Goal: Information Seeking & Learning: Learn about a topic

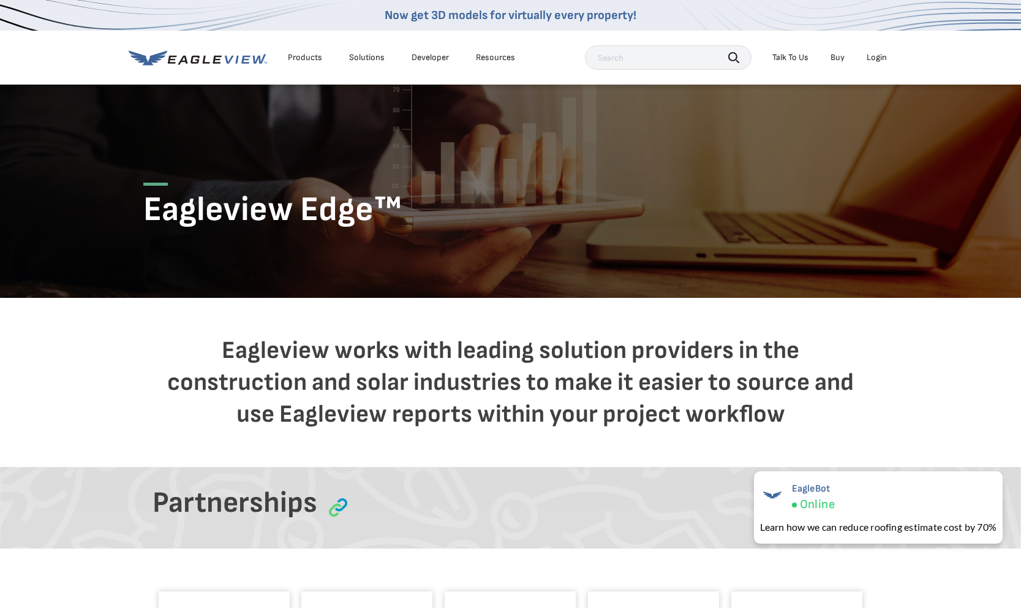
click at [252, 64] on icon at bounding box center [198, 57] width 138 height 15
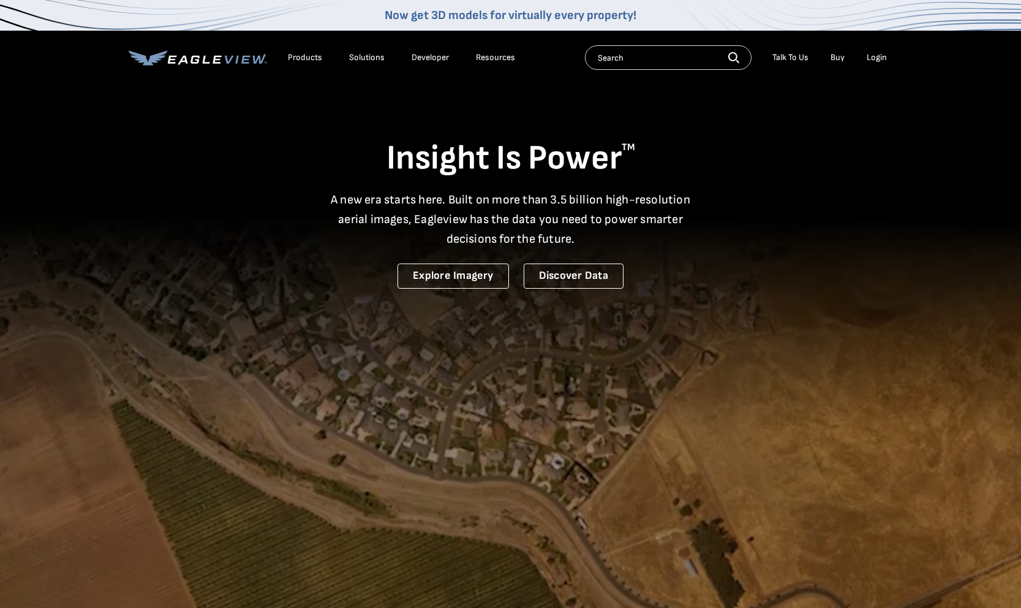
click at [414, 58] on link "Developer" at bounding box center [430, 57] width 37 height 11
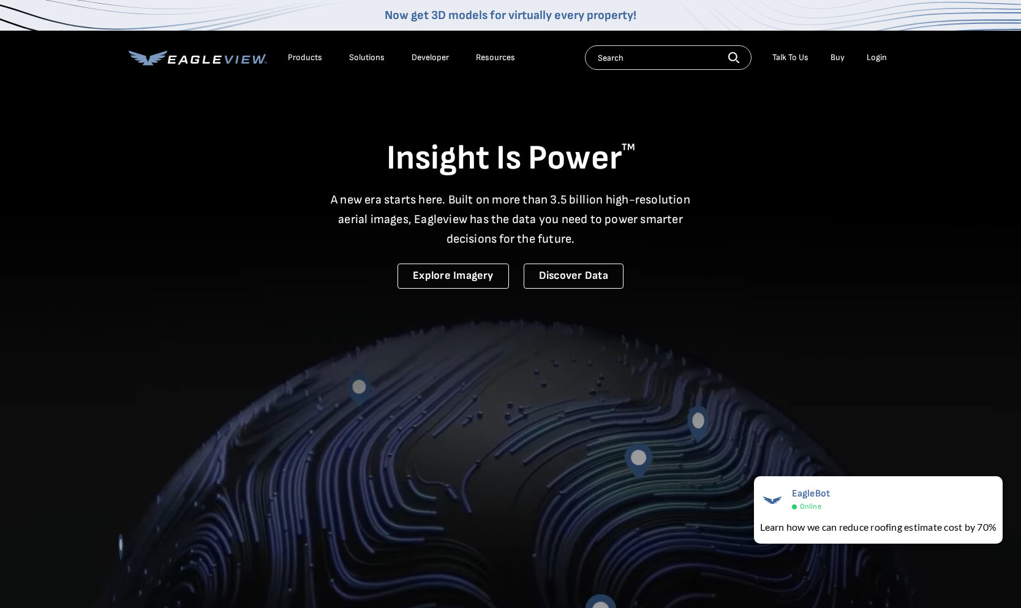
click at [362, 58] on div "Solutions" at bounding box center [367, 57] width 36 height 11
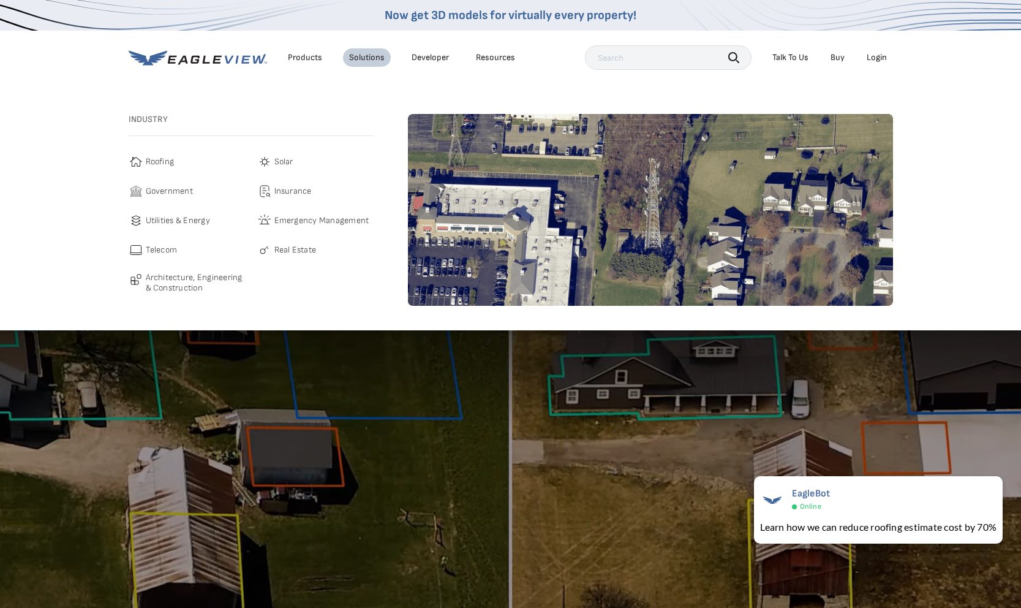
click at [161, 250] on span "Telecom" at bounding box center [162, 250] width 32 height 15
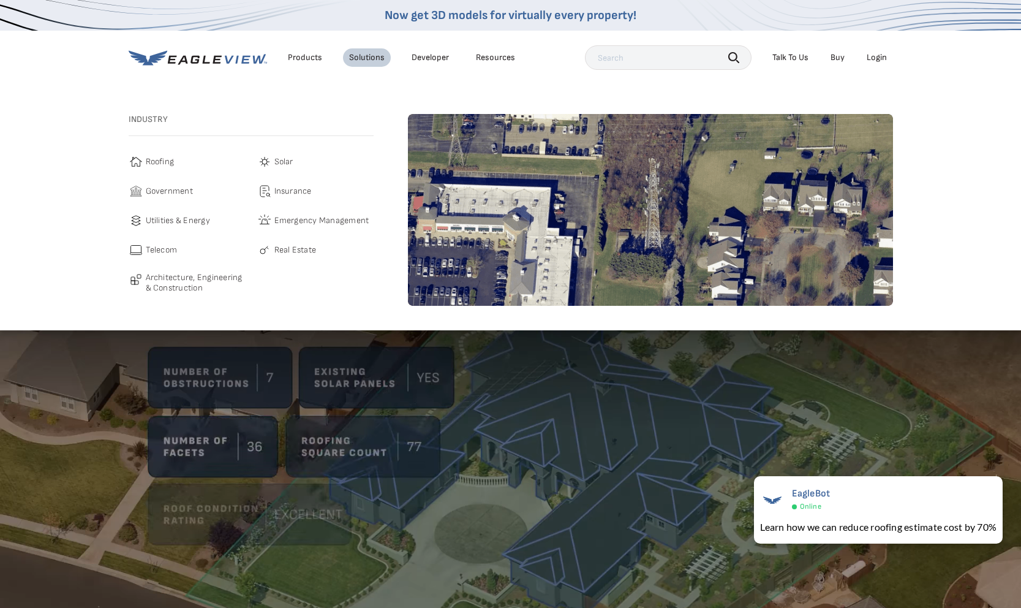
click at [157, 251] on span "Telecom" at bounding box center [162, 250] width 32 height 15
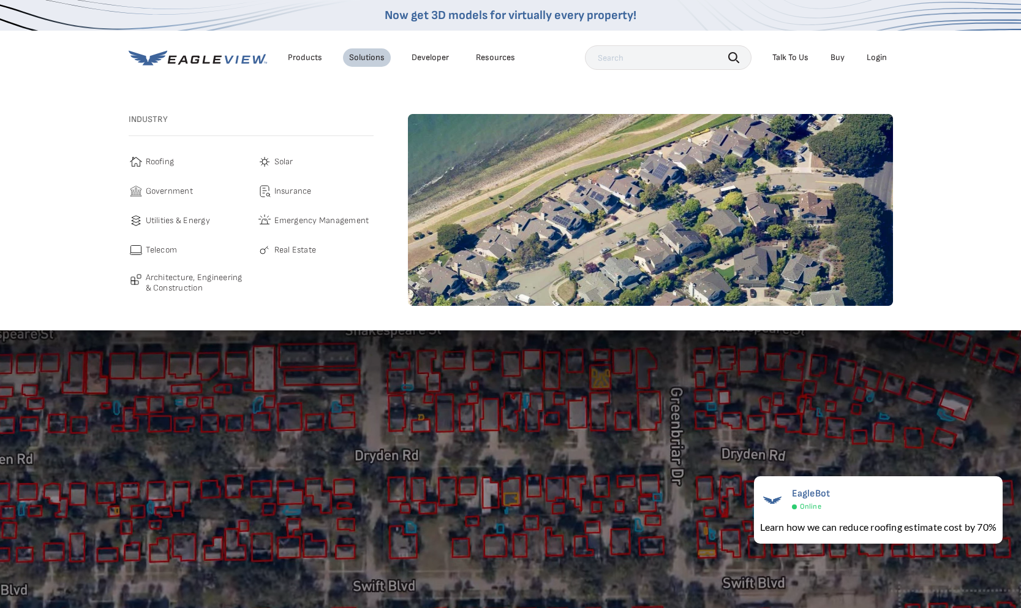
click at [276, 248] on span "Real Estate" at bounding box center [296, 250] width 42 height 15
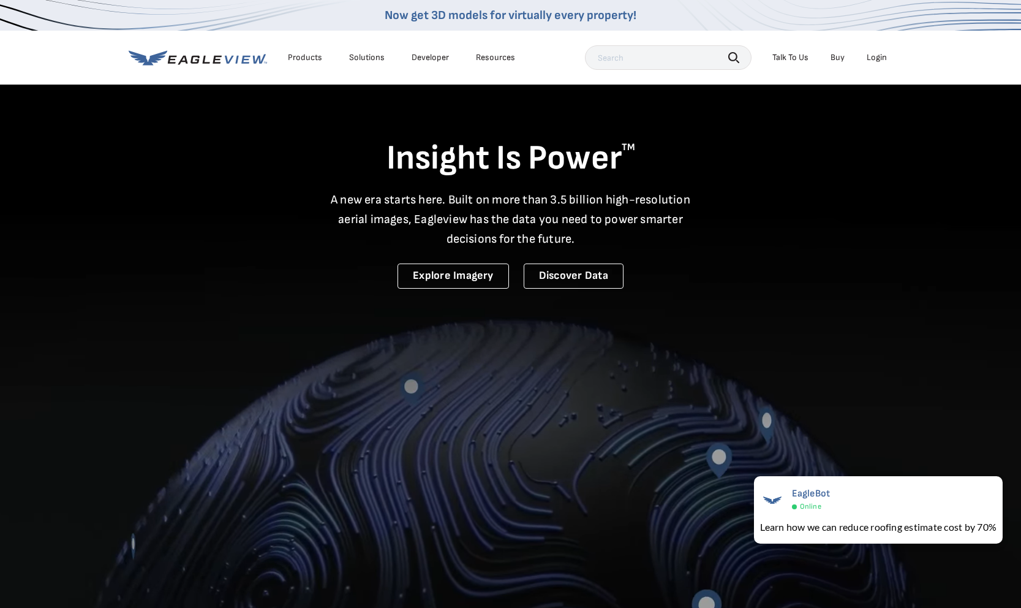
click at [298, 56] on div "Products" at bounding box center [305, 57] width 34 height 11
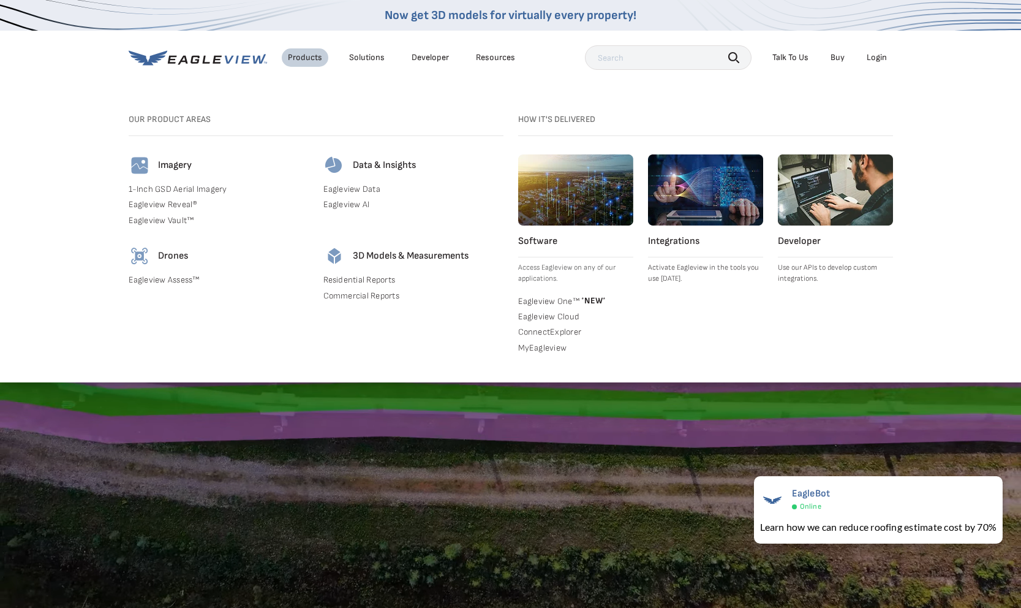
click at [376, 189] on link "Eagleview Data" at bounding box center [414, 189] width 180 height 11
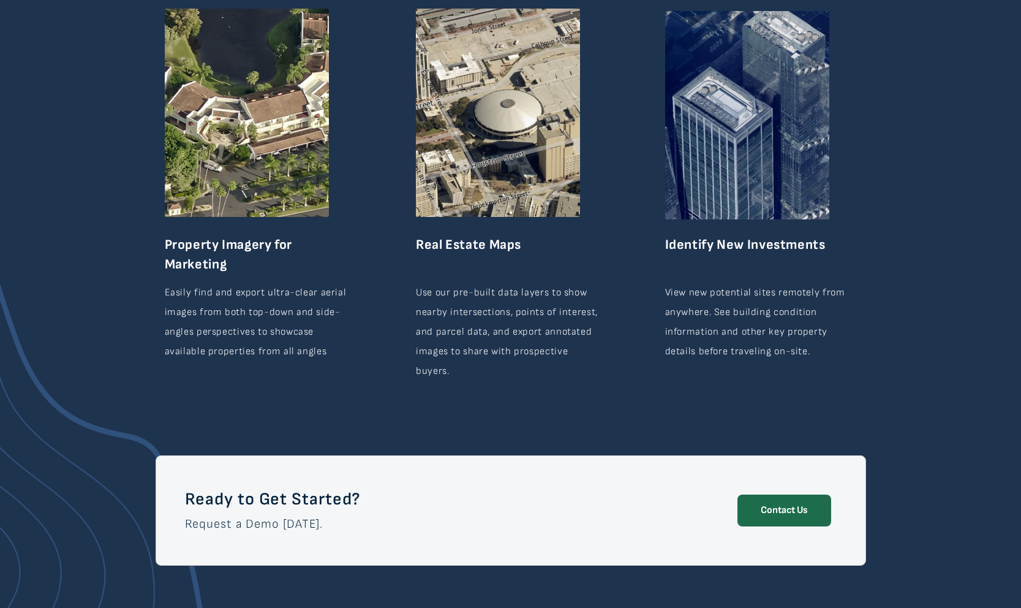
scroll to position [2074, 0]
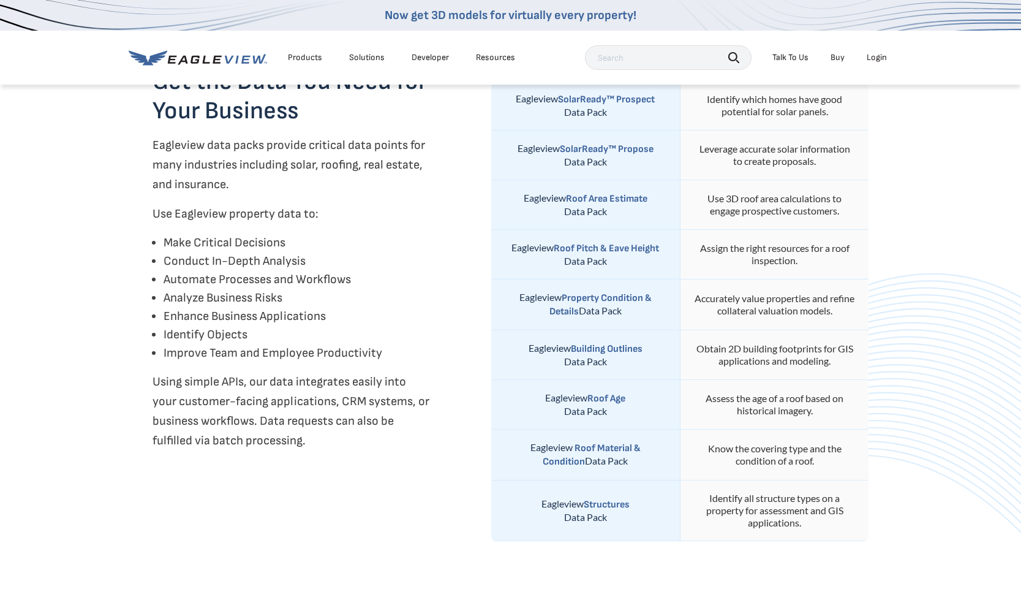
scroll to position [470, 0]
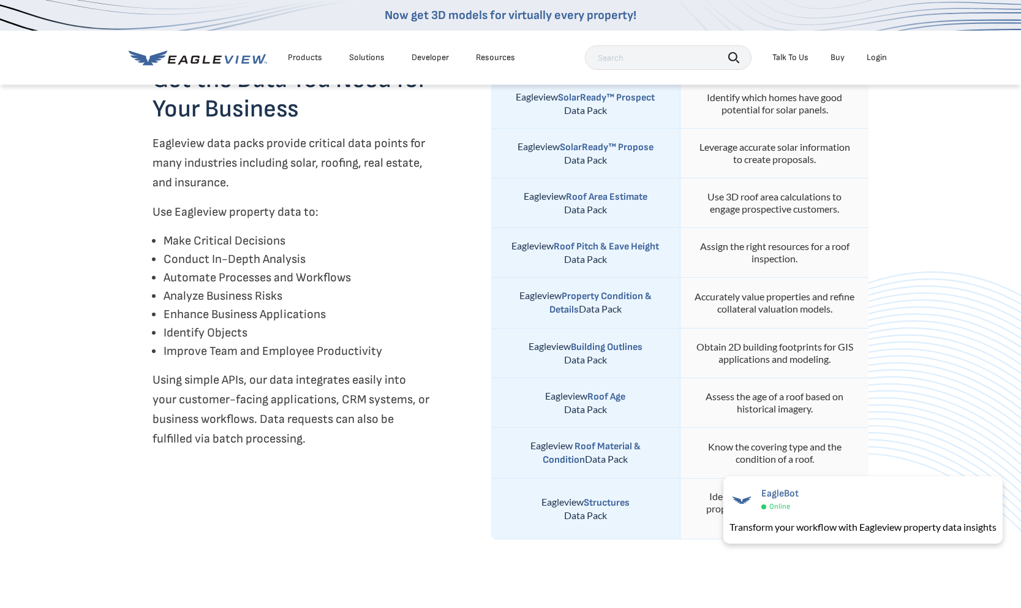
click at [297, 56] on div "Products" at bounding box center [305, 57] width 34 height 11
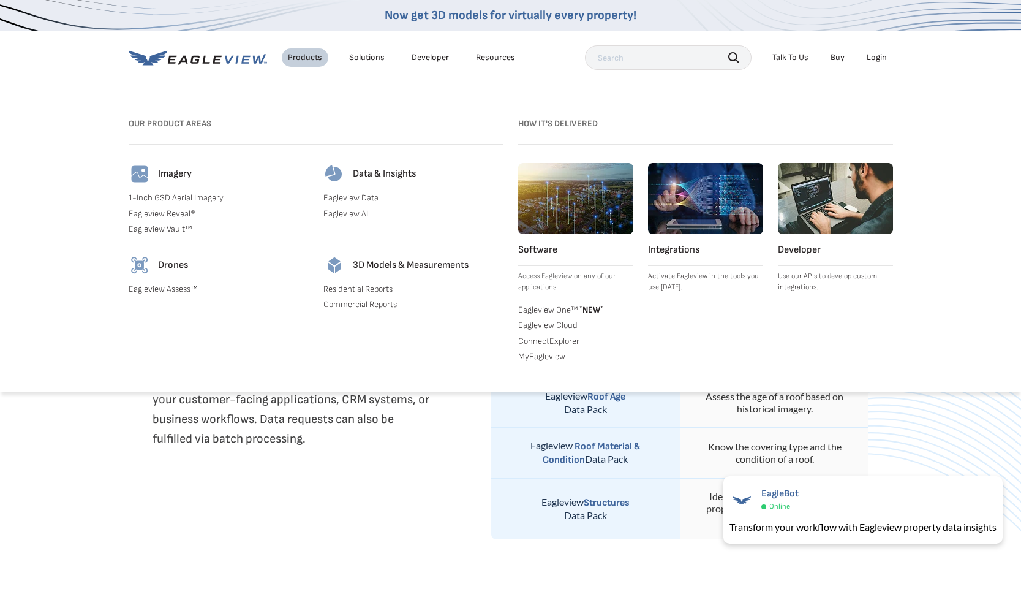
click at [344, 212] on link "Eagleview AI" at bounding box center [414, 213] width 180 height 11
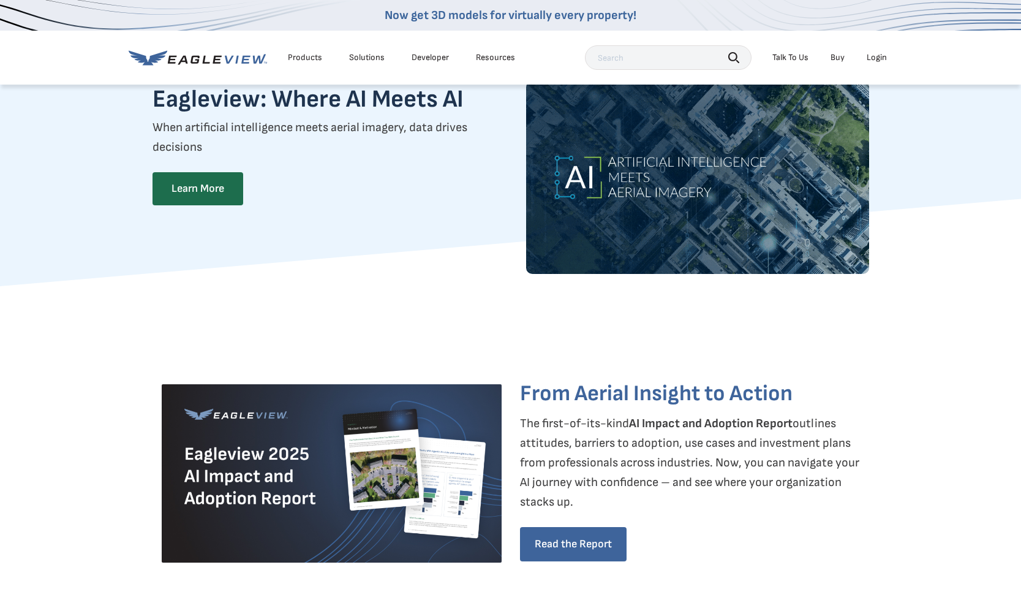
scroll to position [29, 0]
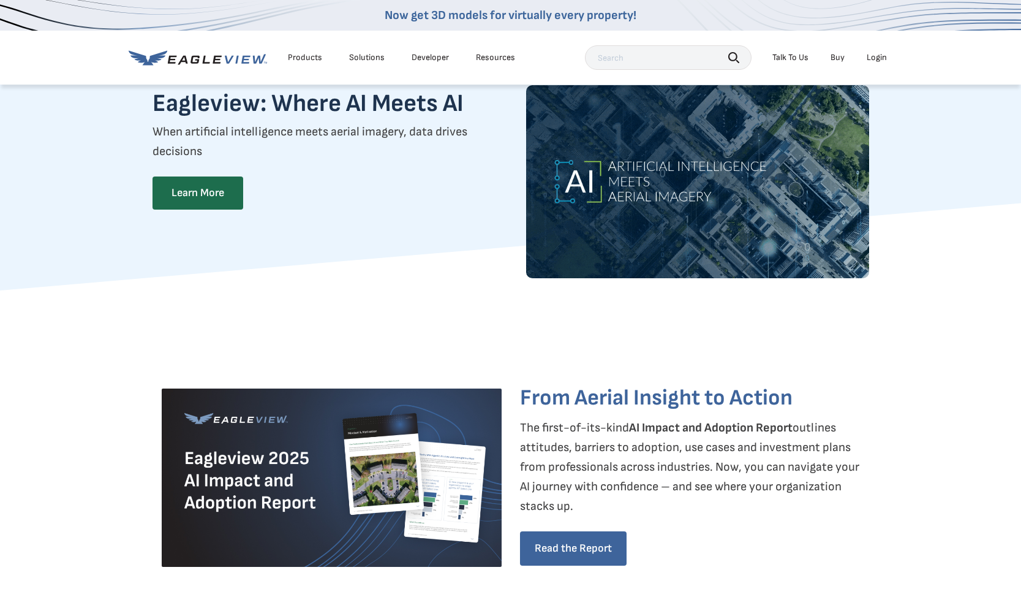
click at [301, 60] on div "Products" at bounding box center [305, 57] width 34 height 11
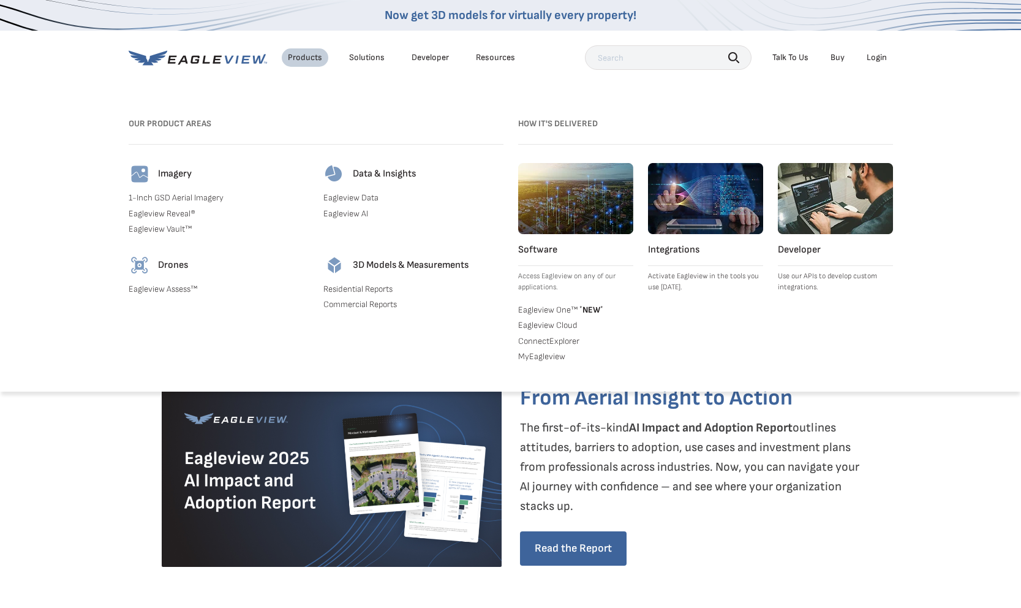
click at [529, 324] on link "Eagleview Cloud" at bounding box center [575, 325] width 115 height 11
click at [726, 194] on img at bounding box center [705, 198] width 115 height 71
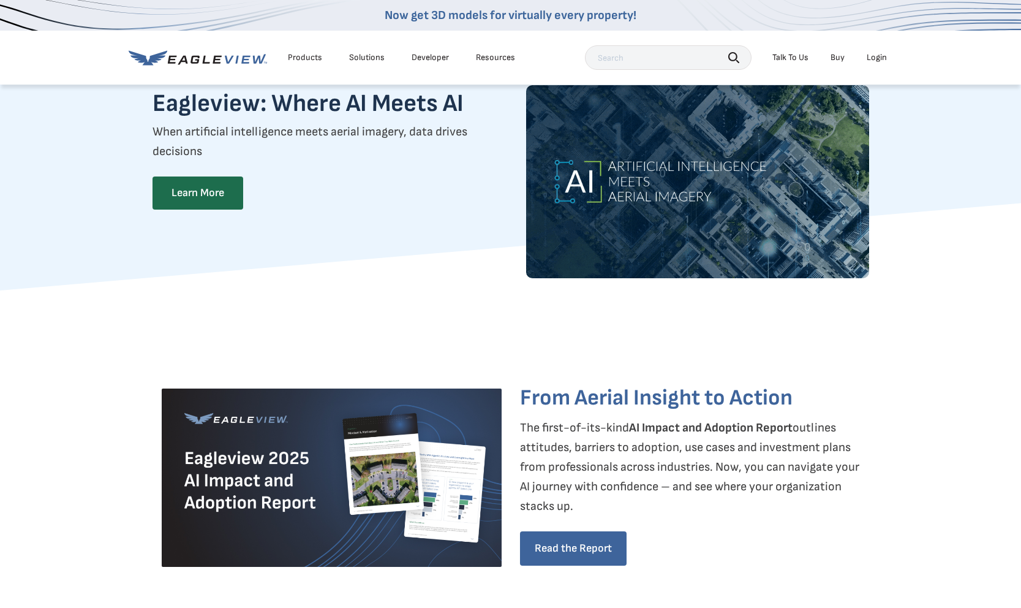
click at [235, 58] on icon at bounding box center [198, 57] width 138 height 15
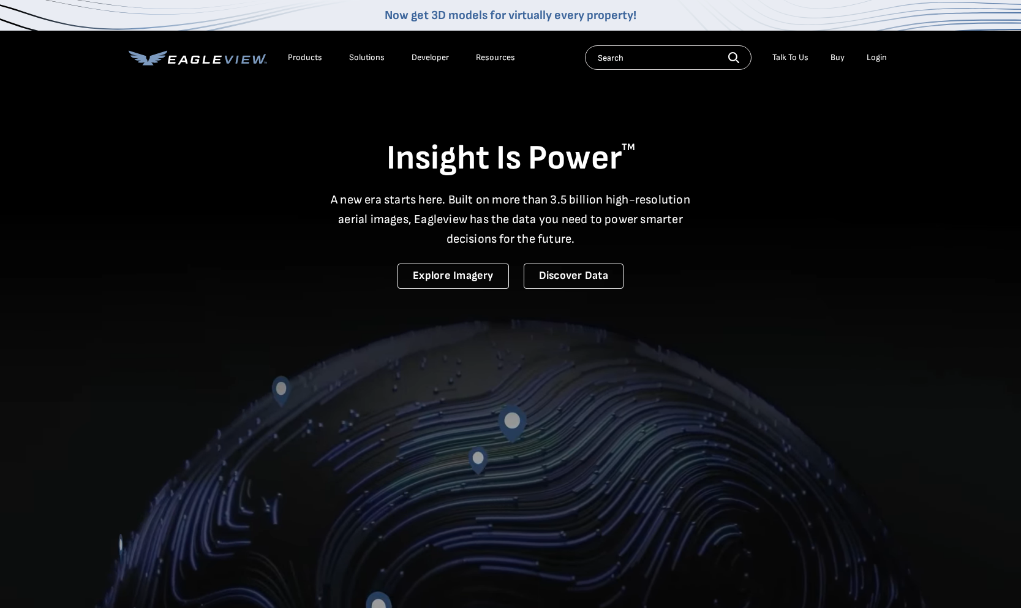
click at [308, 55] on div "Products" at bounding box center [305, 57] width 34 height 11
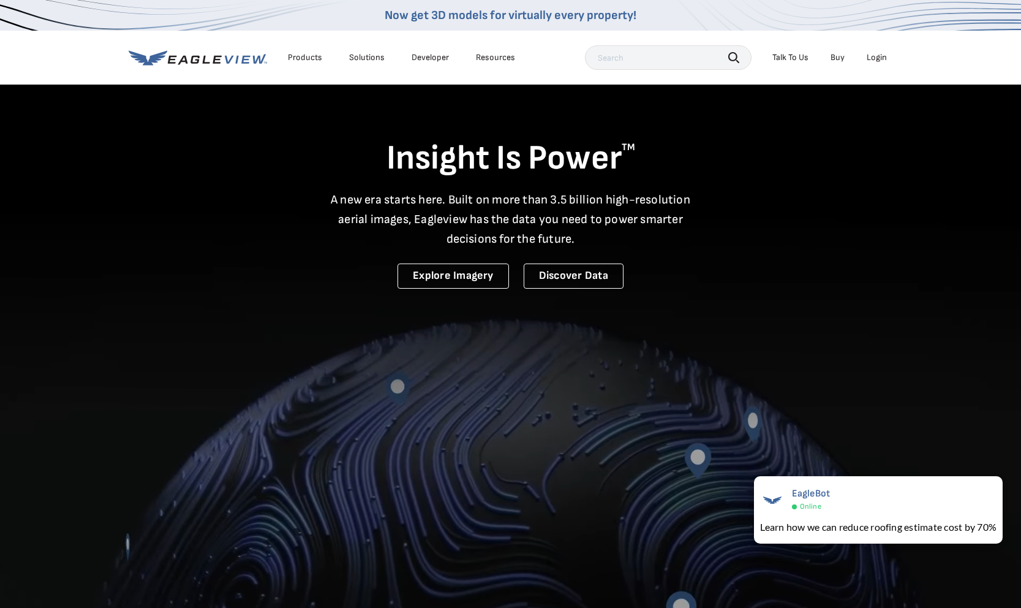
click at [236, 58] on icon at bounding box center [198, 57] width 138 height 15
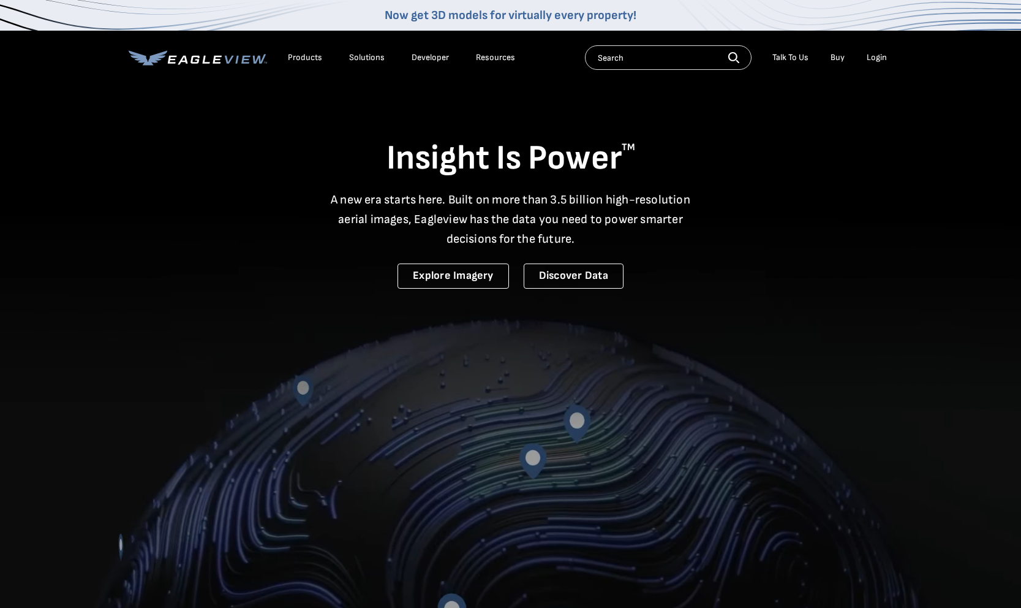
click at [276, 53] on div "Products Solutions Developer Resources" at bounding box center [325, 57] width 393 height 25
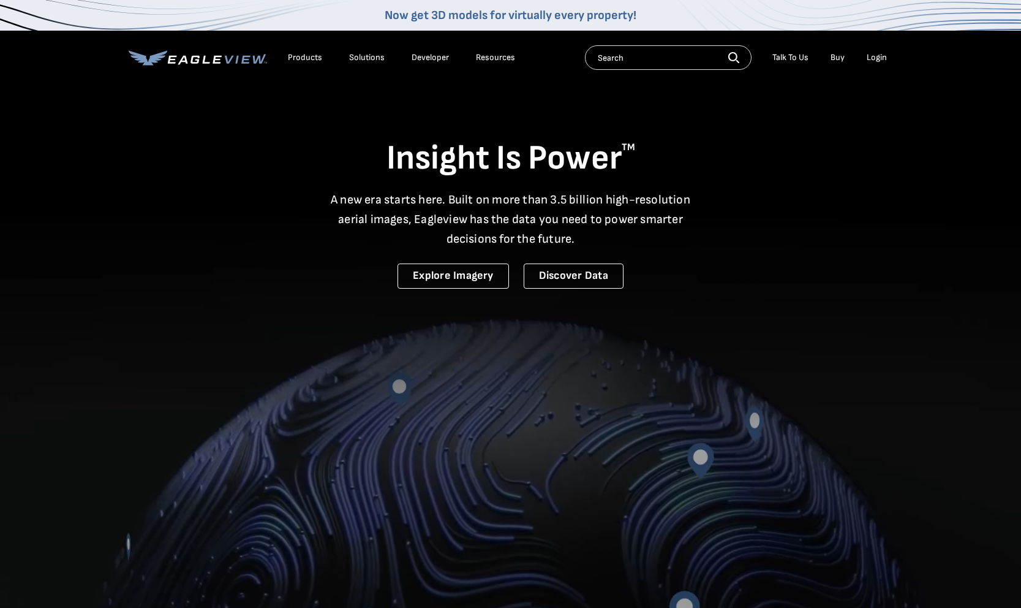
click at [300, 59] on div "Products" at bounding box center [305, 57] width 34 height 11
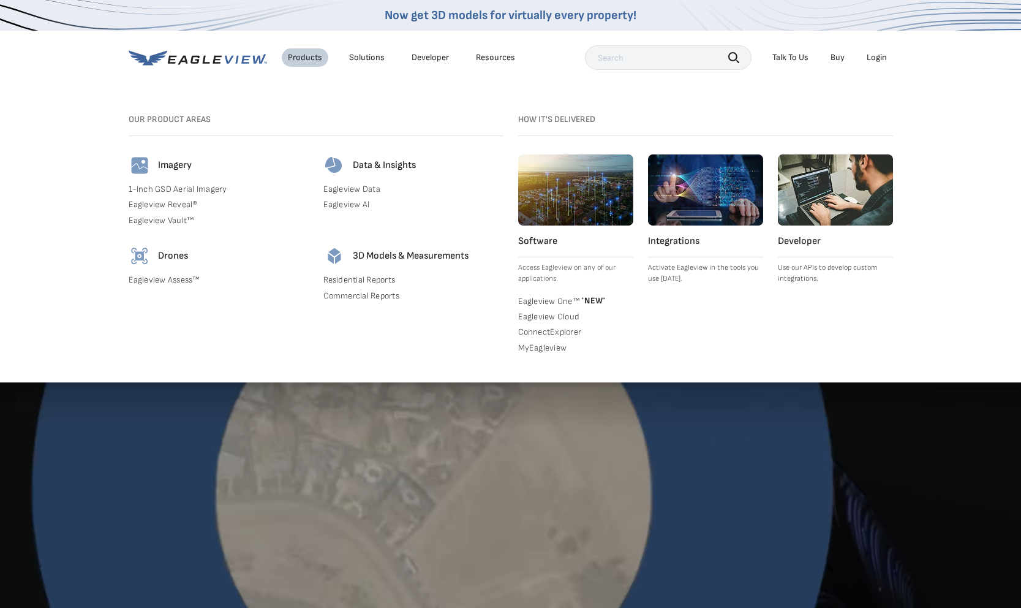
click at [547, 313] on link "Eagleview Cloud" at bounding box center [575, 316] width 115 height 11
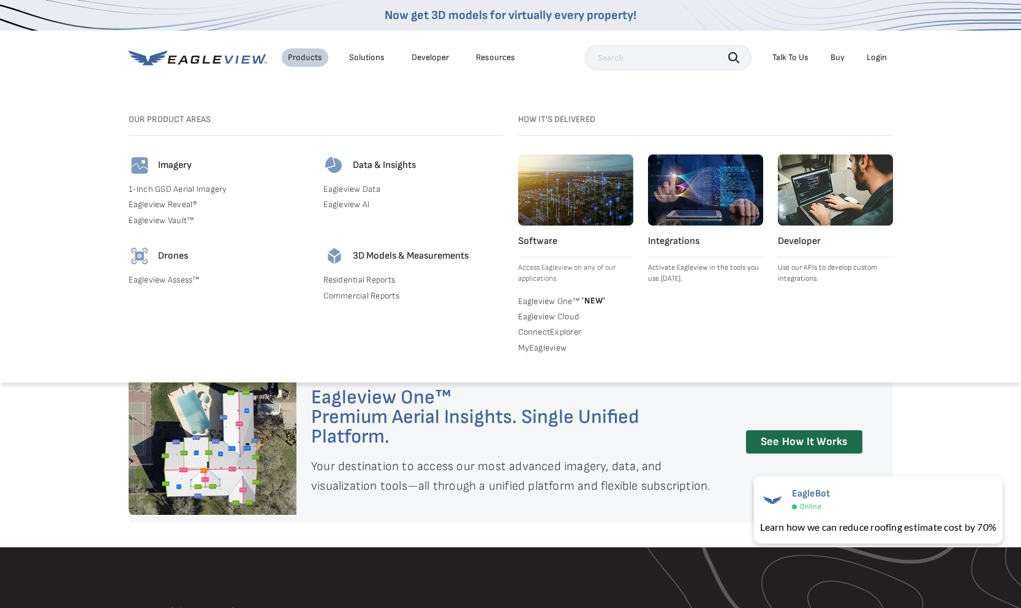
scroll to position [642, 0]
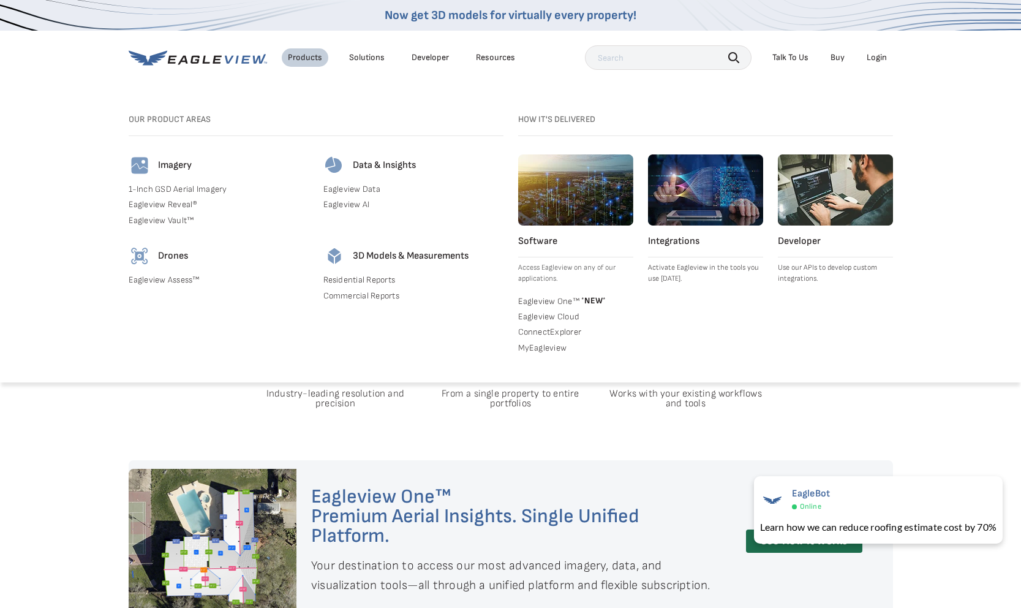
click at [362, 56] on div "Solutions" at bounding box center [367, 57] width 36 height 11
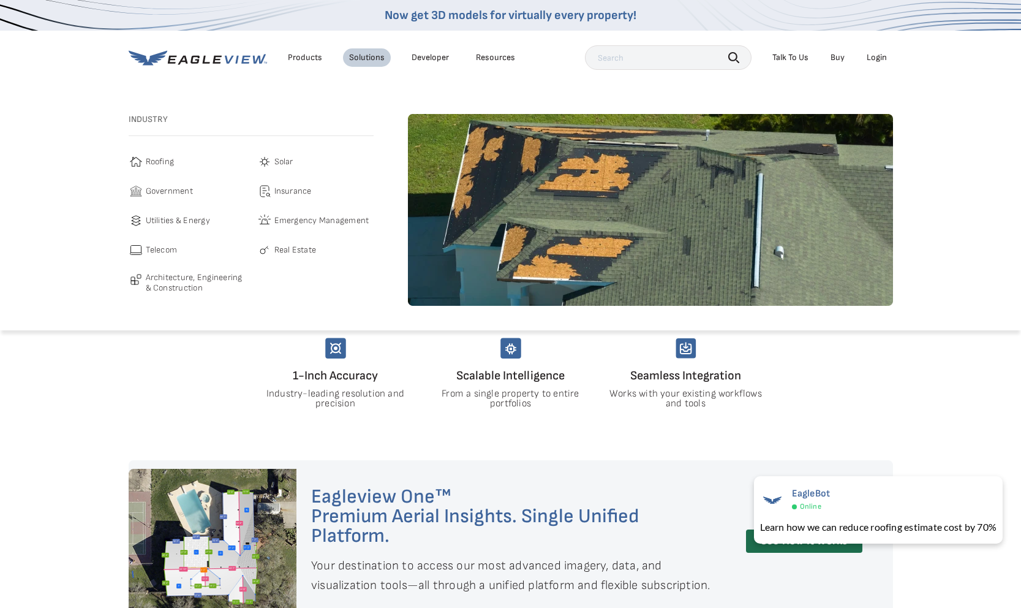
click at [295, 188] on span "Insurance" at bounding box center [293, 191] width 37 height 15
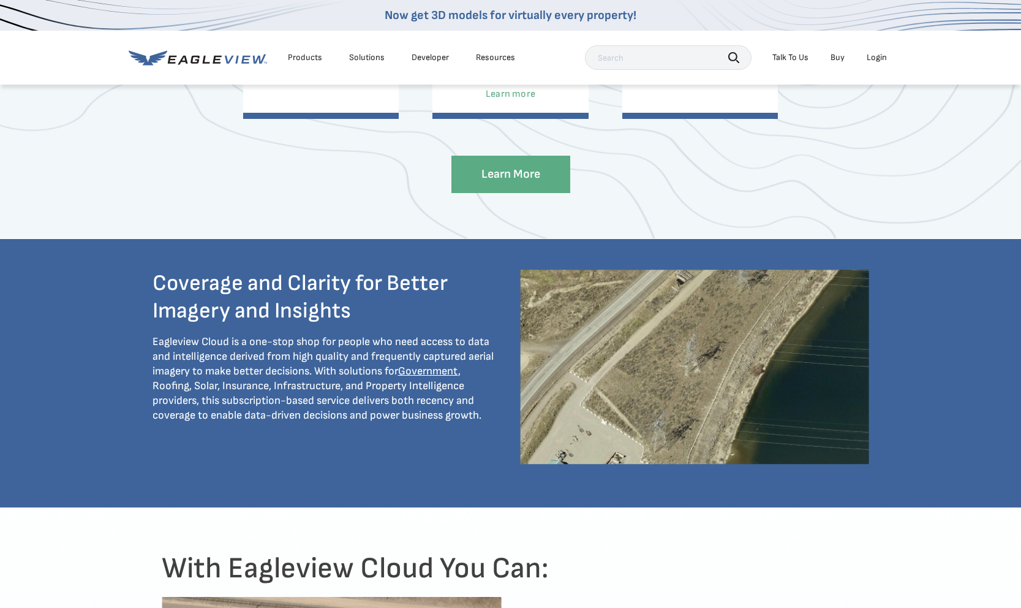
scroll to position [970, 0]
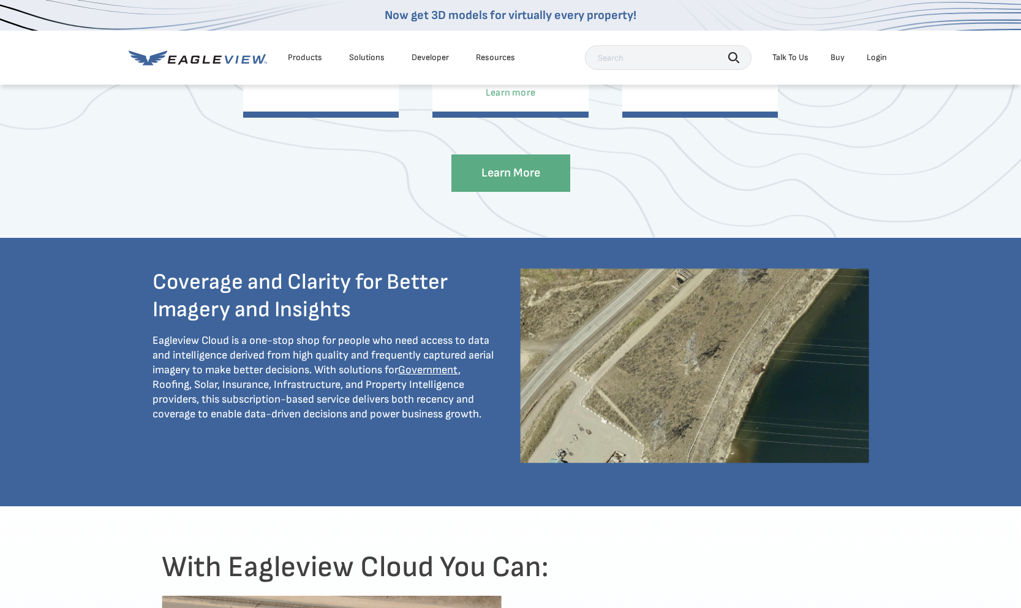
click at [298, 55] on div "Products" at bounding box center [305, 57] width 34 height 11
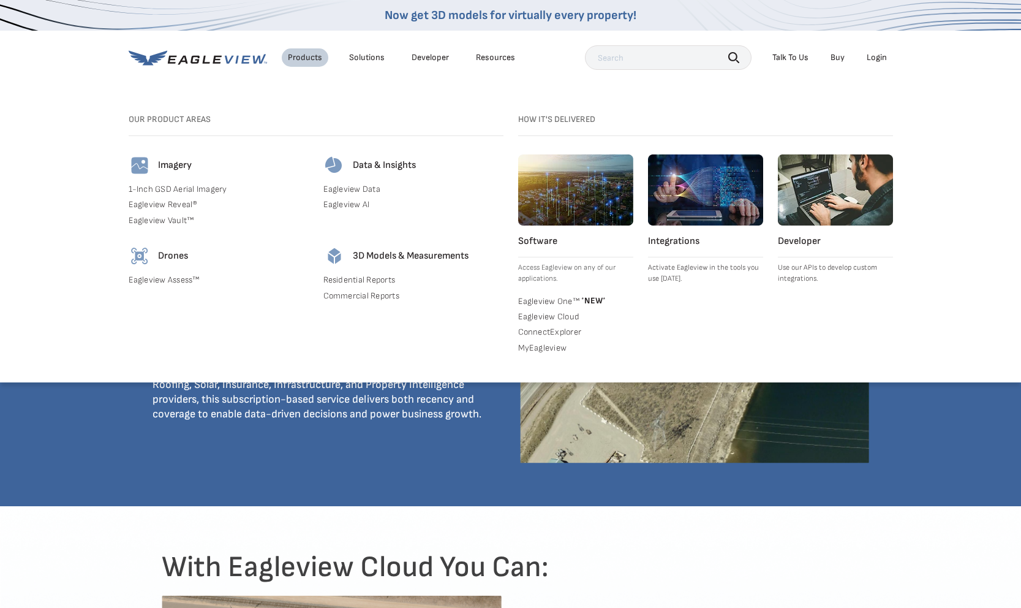
click at [680, 269] on p "Activate Eagleview in the tools you use [DATE]." at bounding box center [705, 273] width 115 height 22
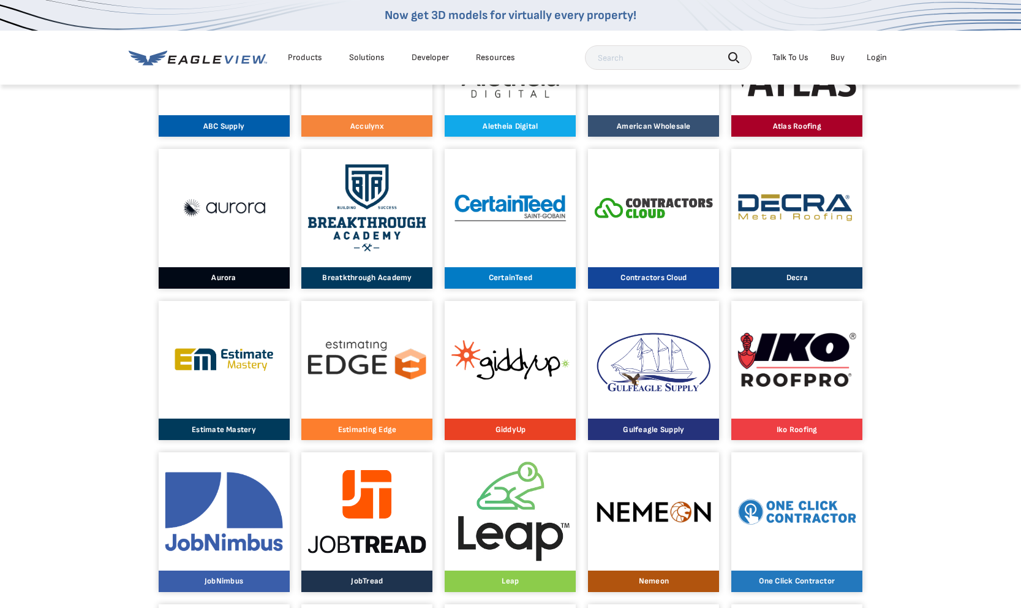
scroll to position [594, 0]
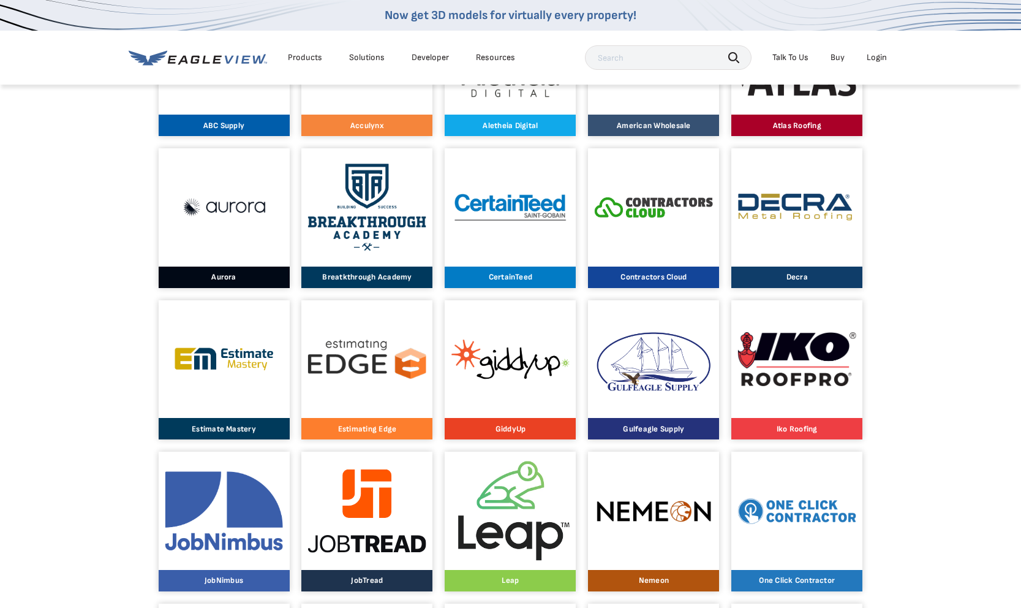
click at [219, 510] on img at bounding box center [224, 510] width 118 height 79
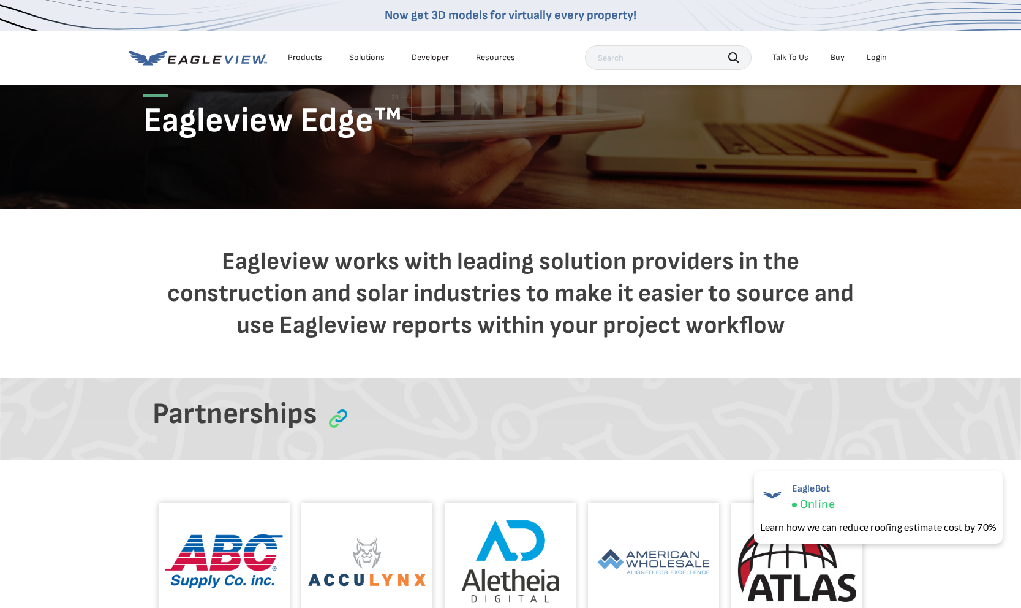
scroll to position [0, 0]
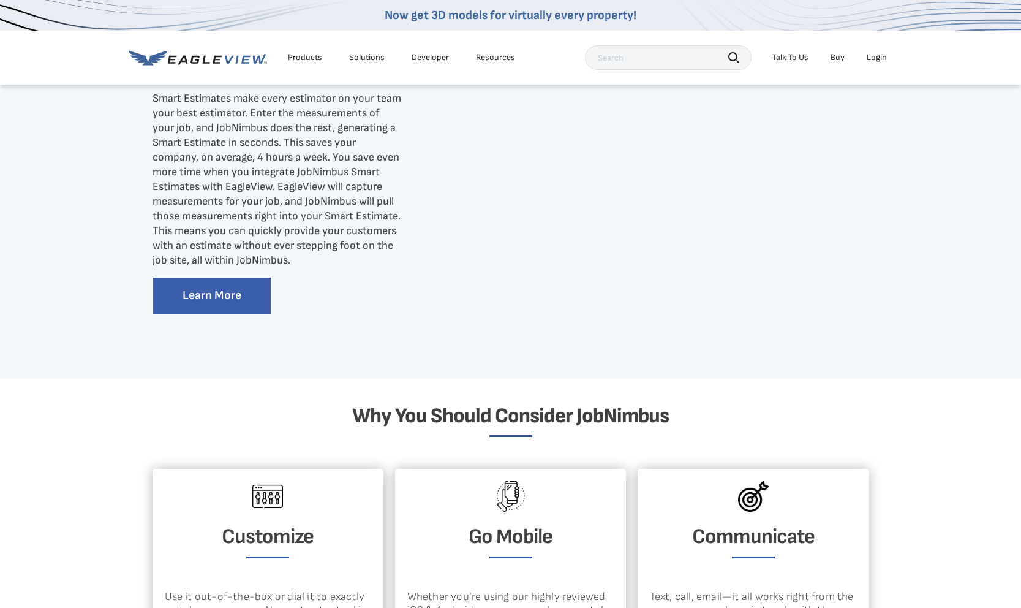
scroll to position [1450, 0]
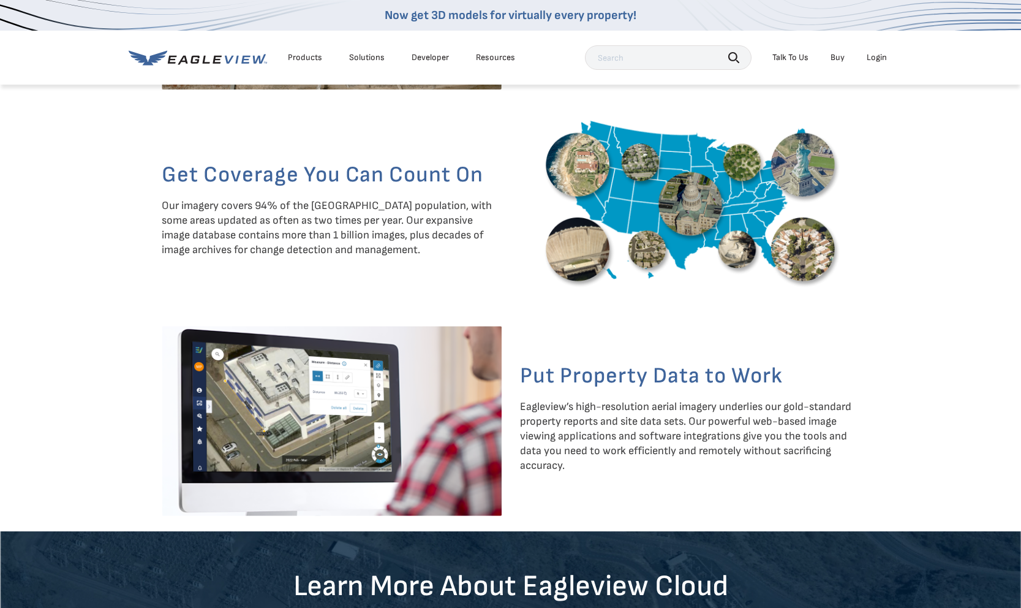
scroll to position [1672, 0]
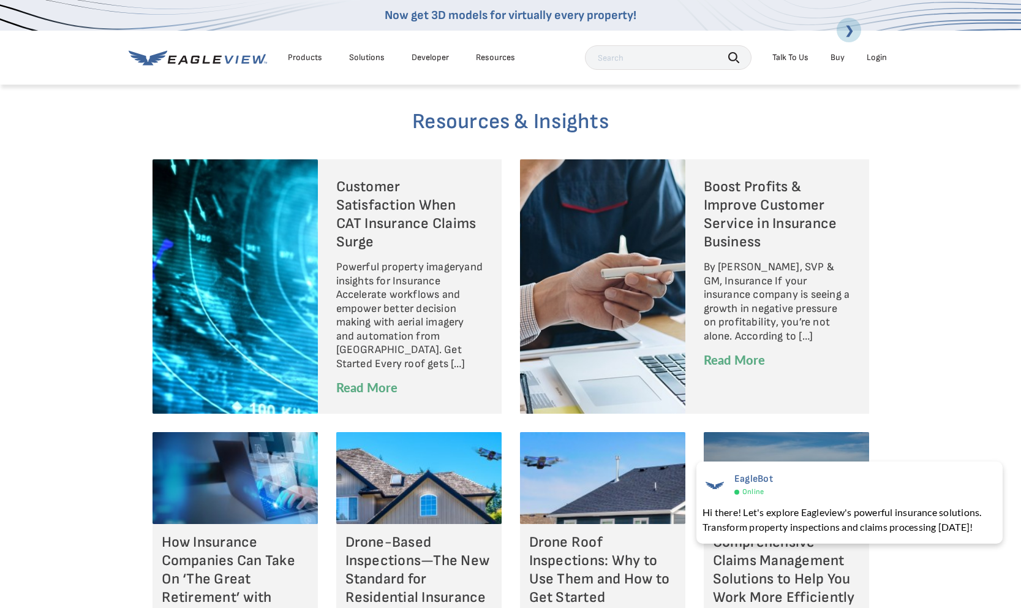
scroll to position [2980, 0]
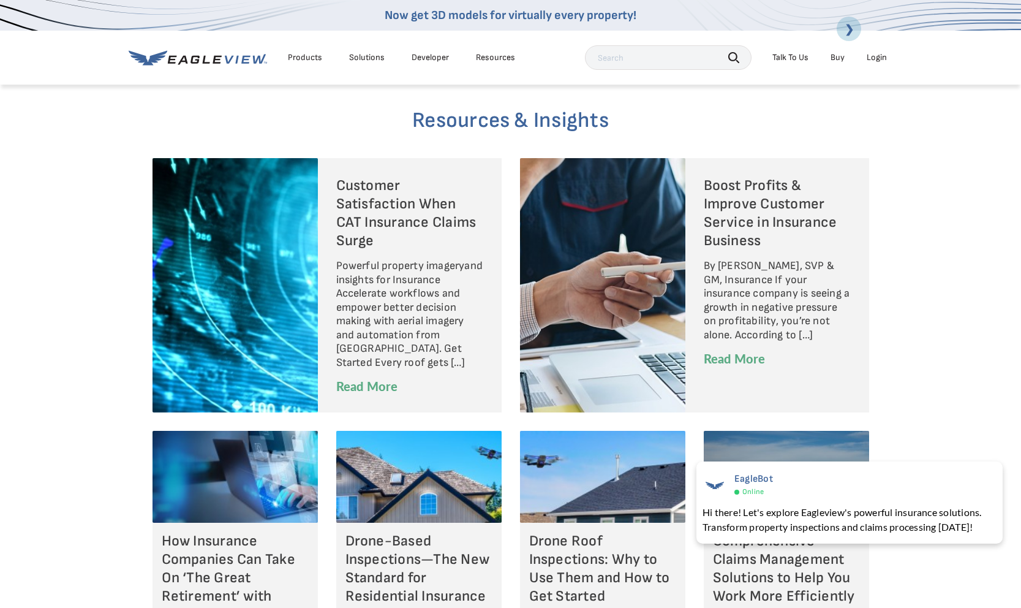
click at [217, 500] on img at bounding box center [235, 477] width 165 height 92
click at [210, 552] on h5 "How Insurance Companies Can Take On ‘The Great Retirement’ with Automation Tech…" at bounding box center [235, 587] width 147 height 110
click at [215, 591] on h5 "How Insurance Companies Can Take On ‘The Great Retirement’ with Automation Tech…" at bounding box center [235, 587] width 147 height 110
click at [218, 556] on h5 "How Insurance Companies Can Take On ‘The Great Retirement’ with Automation Tech…" at bounding box center [235, 587] width 147 height 110
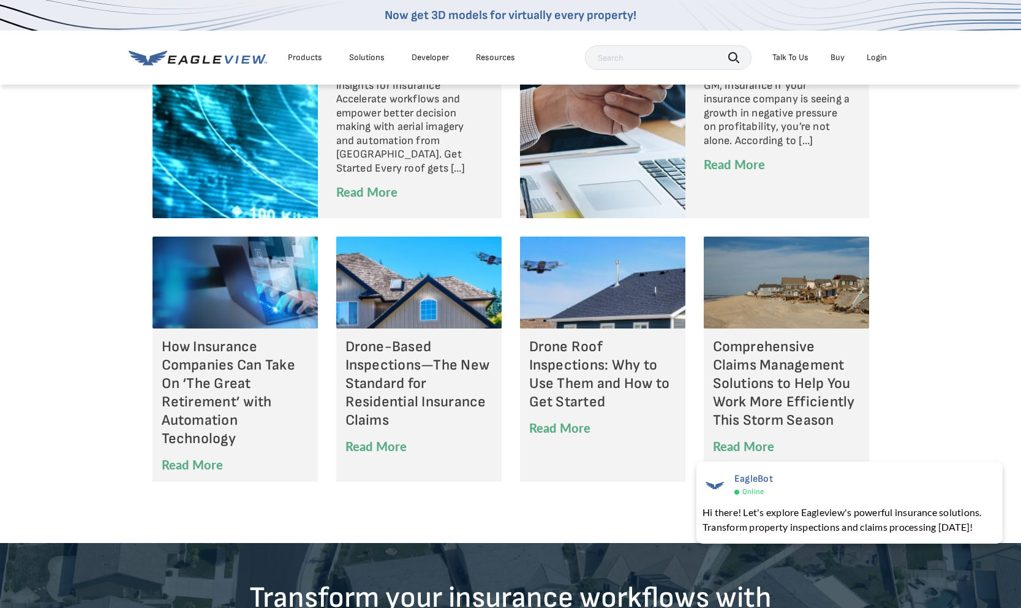
scroll to position [3211, 0]
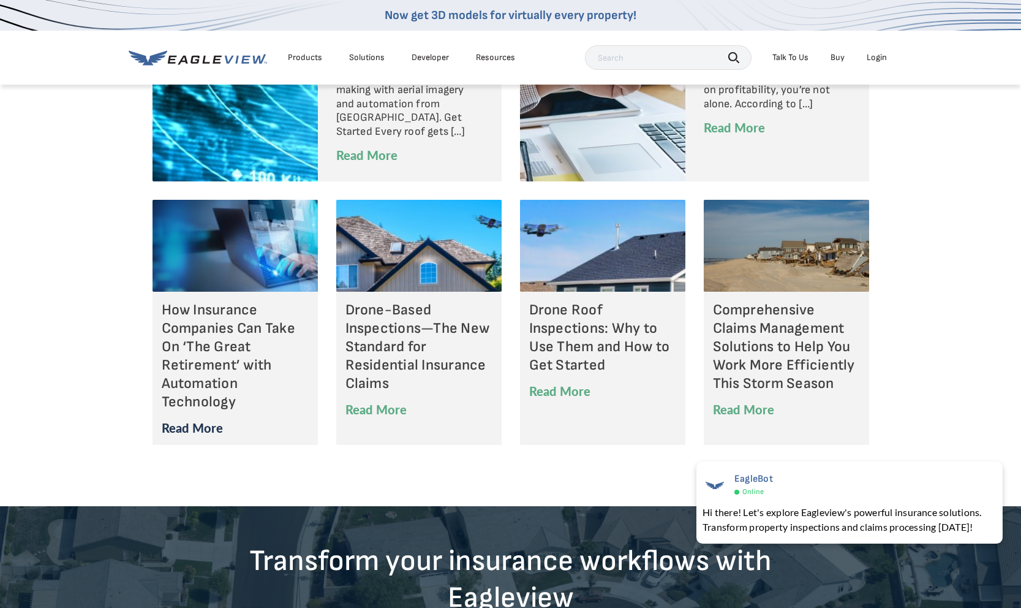
click at [206, 423] on link "Read More" at bounding box center [193, 427] width 62 height 17
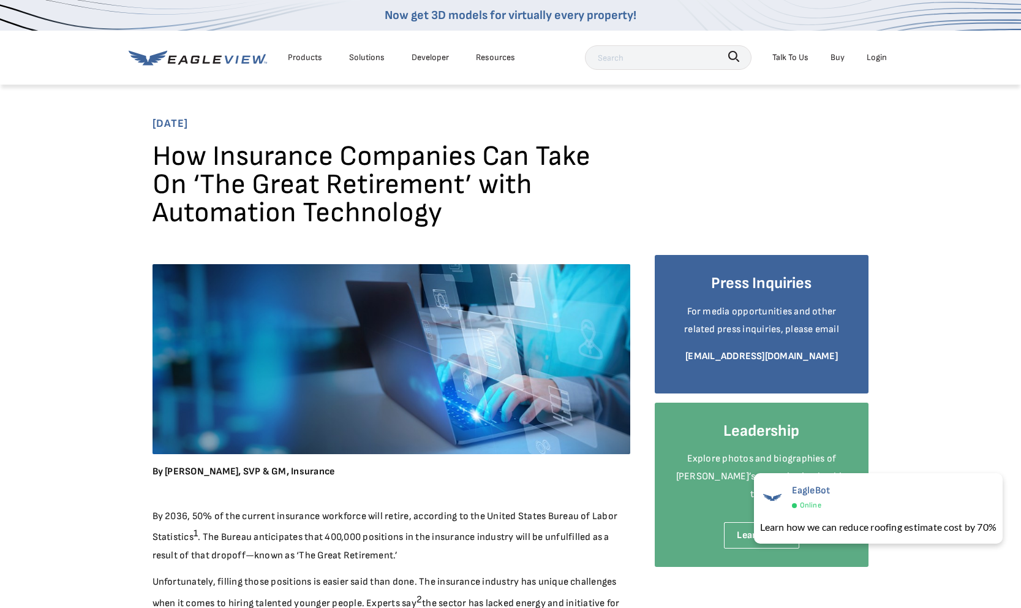
click at [229, 56] on icon at bounding box center [198, 57] width 138 height 15
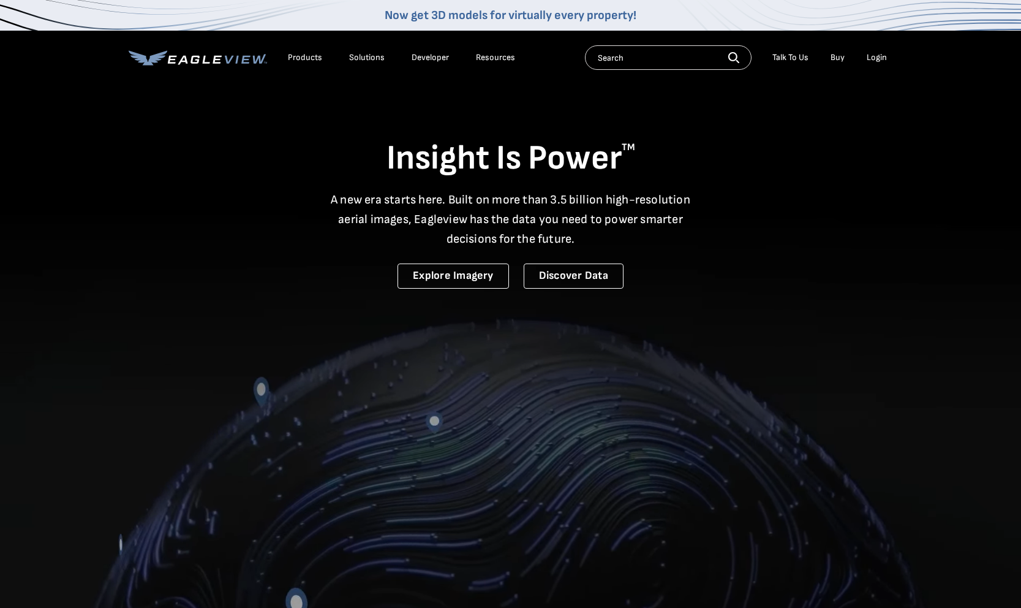
click at [306, 56] on div "Products" at bounding box center [305, 57] width 34 height 11
